Goal: Communication & Community: Answer question/provide support

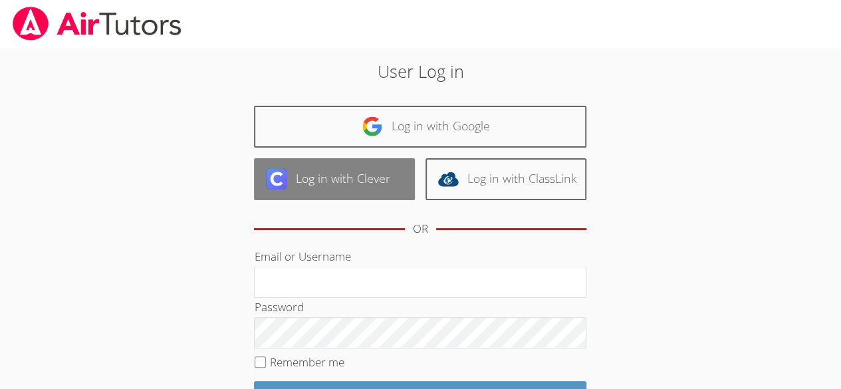
click at [326, 190] on link "Log in with Clever" at bounding box center [334, 179] width 161 height 42
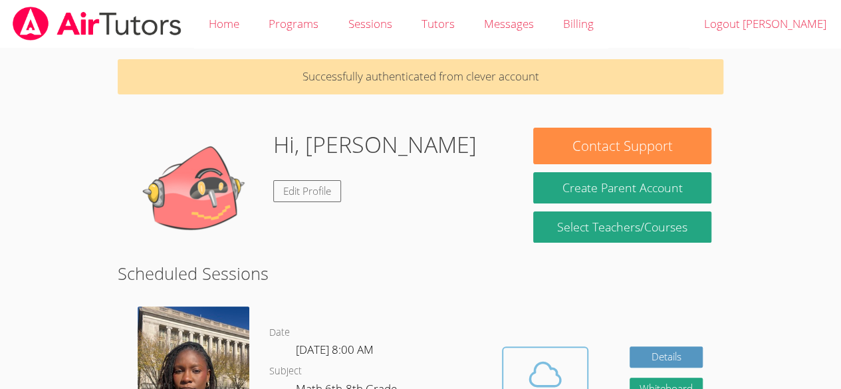
click at [535, 362] on icon at bounding box center [545, 374] width 37 height 37
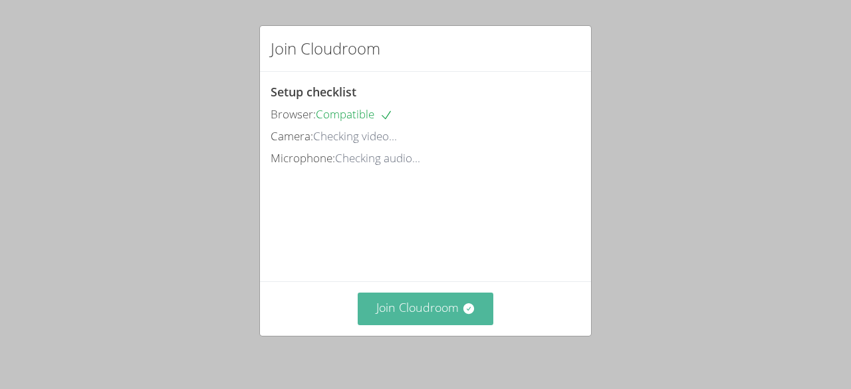
click at [462, 310] on icon at bounding box center [468, 308] width 13 height 13
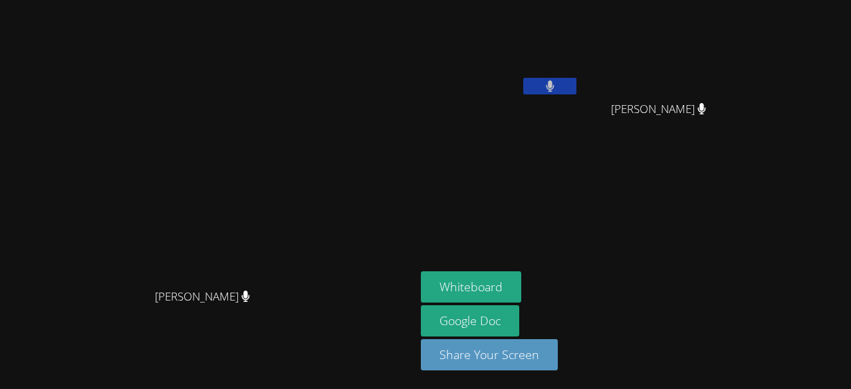
click at [455, 215] on aside "Jerry Pierre Canel Mikenlove Pierre Mikenlove Pierre Whiteboard Google Doc Shar…" at bounding box center [582, 194] width 333 height 389
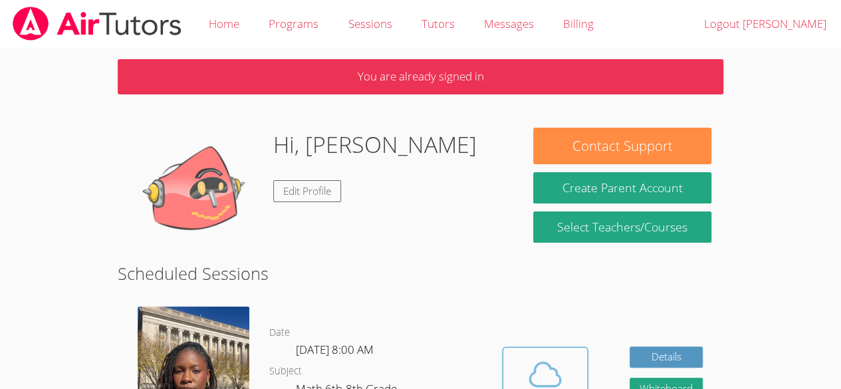
click at [531, 377] on icon at bounding box center [545, 373] width 31 height 23
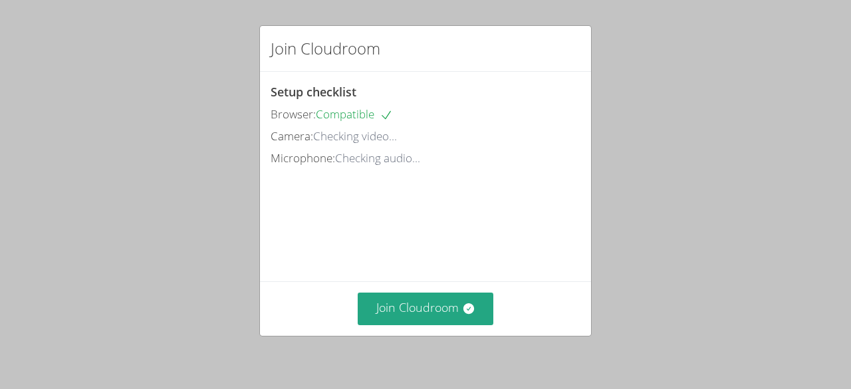
click at [465, 279] on video at bounding box center [371, 229] width 200 height 100
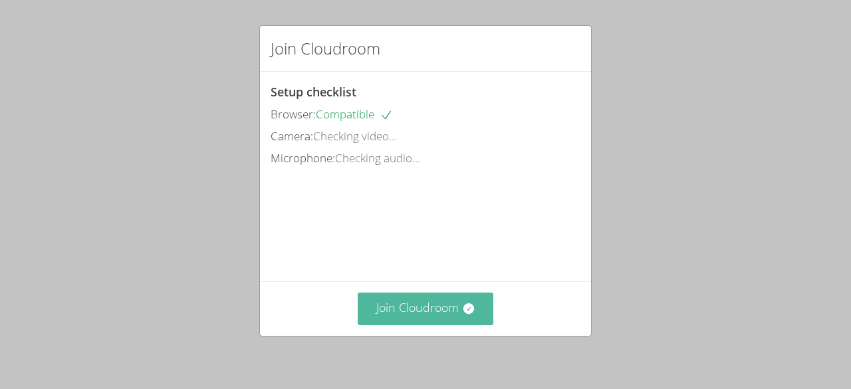
click at [450, 321] on button "Join Cloudroom" at bounding box center [426, 309] width 136 height 33
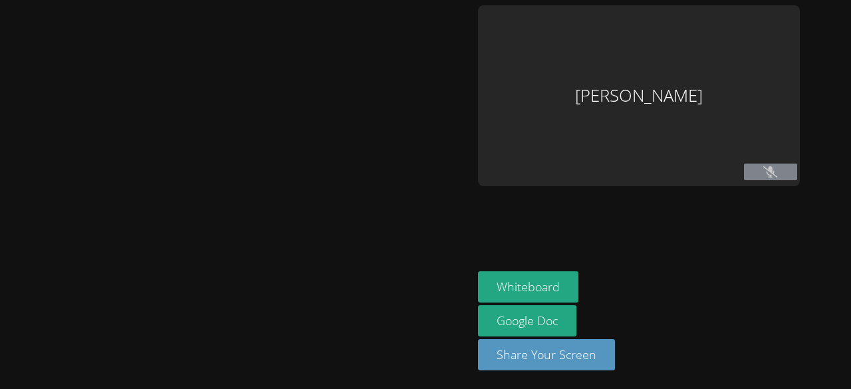
click at [456, 297] on div at bounding box center [236, 194] width 462 height 378
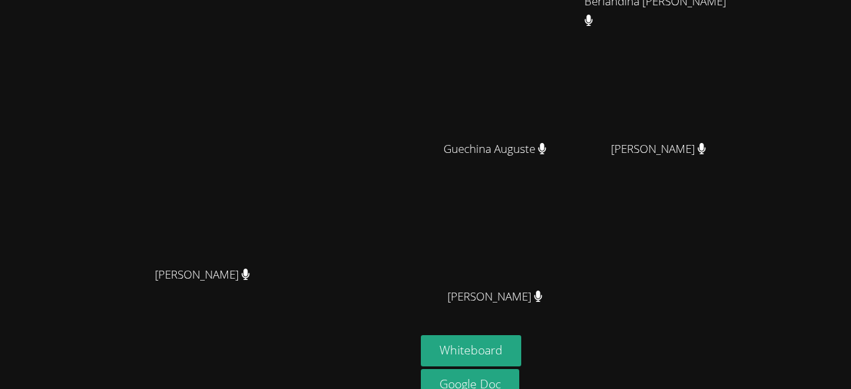
scroll to position [170, 0]
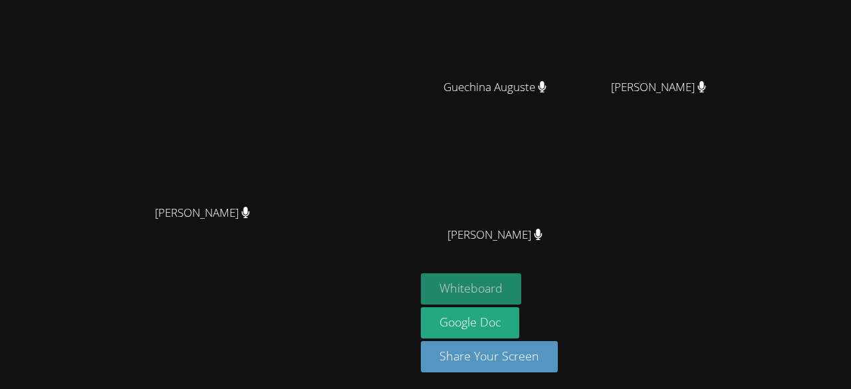
click at [521, 293] on button "Whiteboard" at bounding box center [471, 288] width 100 height 31
click at [521, 297] on button "Whiteboard" at bounding box center [471, 288] width 100 height 31
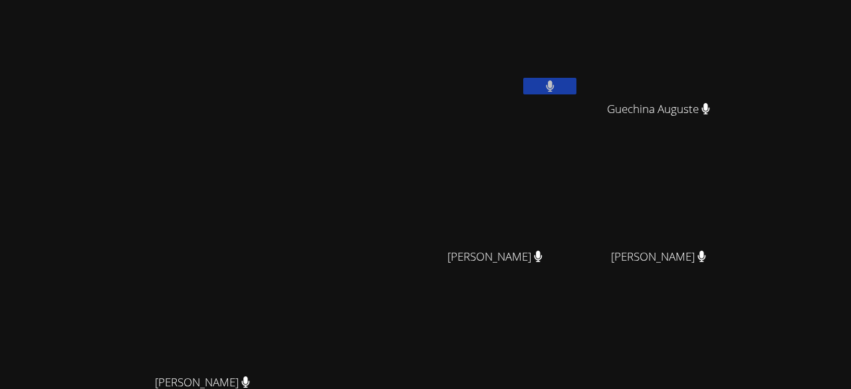
scroll to position [0, 0]
click at [554, 82] on icon at bounding box center [550, 85] width 8 height 11
click at [557, 82] on icon at bounding box center [550, 85] width 14 height 11
click at [554, 82] on icon at bounding box center [550, 85] width 8 height 11
click at [557, 82] on icon at bounding box center [550, 85] width 14 height 11
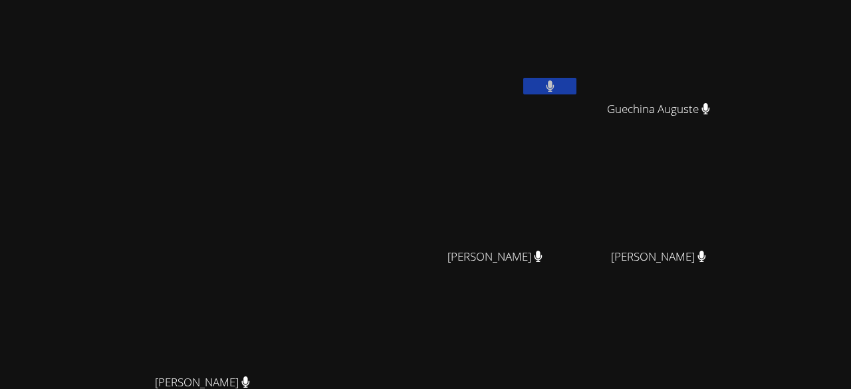
click at [554, 82] on icon at bounding box center [550, 85] width 8 height 11
click at [557, 82] on icon at bounding box center [550, 85] width 14 height 11
click at [410, 90] on div "[PERSON_NAME]" at bounding box center [207, 280] width 405 height 550
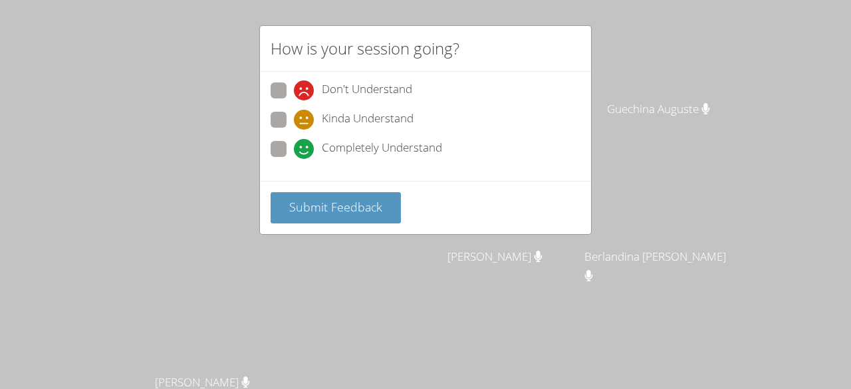
click at [294, 100] on span at bounding box center [294, 100] width 0 height 0
click at [294, 86] on input "Don't Understand" at bounding box center [299, 87] width 11 height 11
radio input "true"
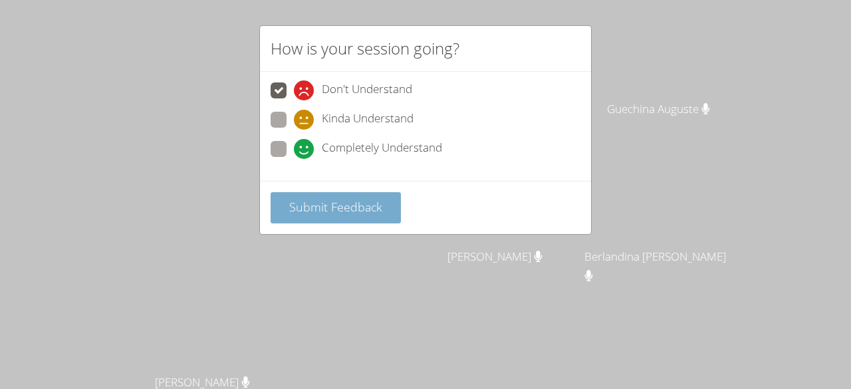
click at [353, 199] on span "Submit Feedback" at bounding box center [335, 207] width 93 height 16
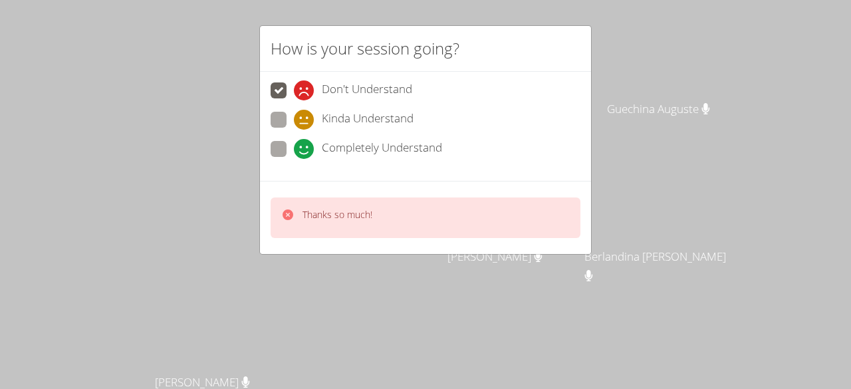
click at [279, 128] on div "Kinda Understand" at bounding box center [426, 124] width 310 height 24
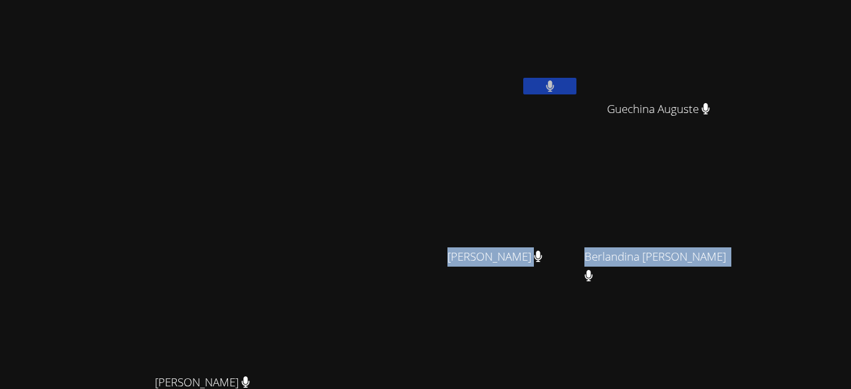
drag, startPoint x: 279, startPoint y: 128, endPoint x: 559, endPoint y: 186, distance: 285.3
click at [308, 140] on video at bounding box center [208, 254] width 200 height 228
click at [308, 166] on video at bounding box center [208, 254] width 200 height 228
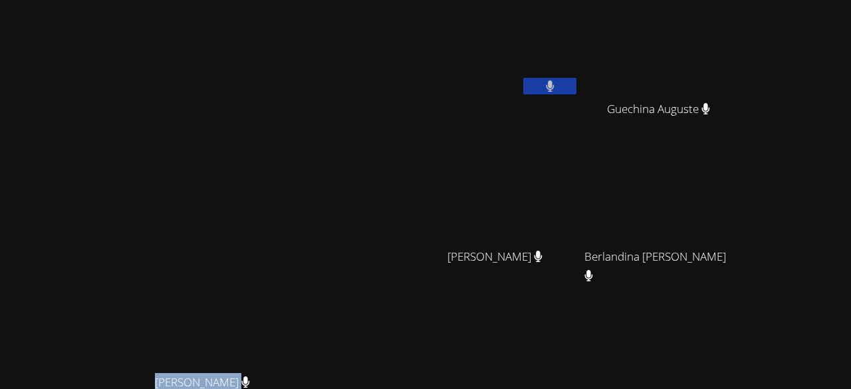
drag, startPoint x: 454, startPoint y: 164, endPoint x: 616, endPoint y: 147, distance: 163.1
click at [616, 147] on div "[PERSON_NAME] [PERSON_NAME] [PERSON_NAME] [PERSON_NAME] [PERSON_NAME] [PERSON_N…" at bounding box center [425, 194] width 851 height 389
click at [542, 251] on icon at bounding box center [538, 256] width 8 height 11
drag, startPoint x: 624, startPoint y: 251, endPoint x: 637, endPoint y: 136, distance: 115.8
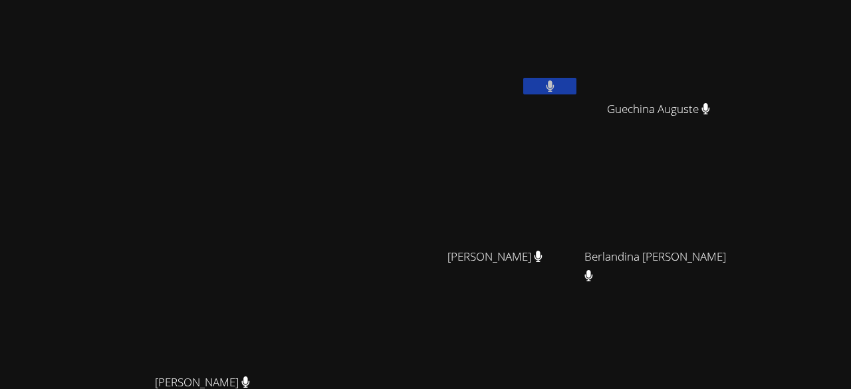
click at [637, 136] on div "[PERSON_NAME] [PERSON_NAME] [PERSON_NAME] [PERSON_NAME] [PERSON_NAME] [PERSON_N…" at bounding box center [582, 224] width 322 height 438
click at [579, 43] on video at bounding box center [500, 49] width 158 height 89
